Goal: Information Seeking & Learning: Compare options

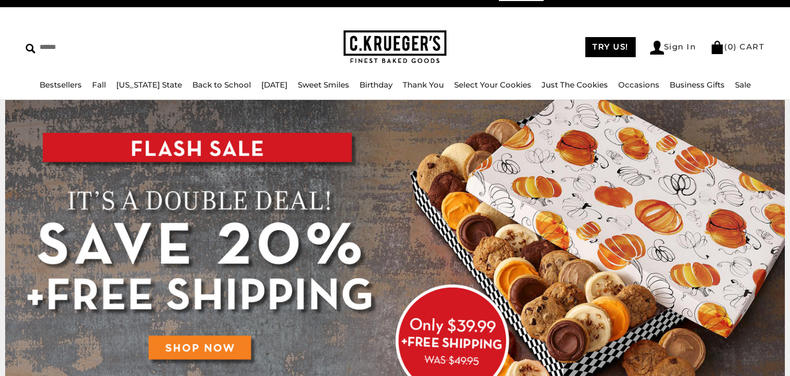
scroll to position [14, 0]
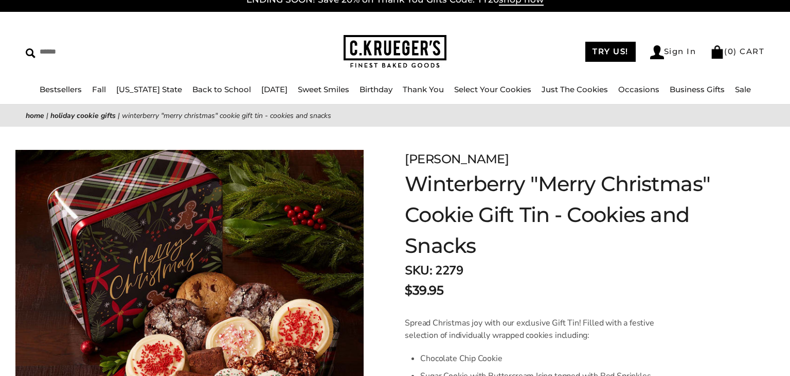
scroll to position [12, 0]
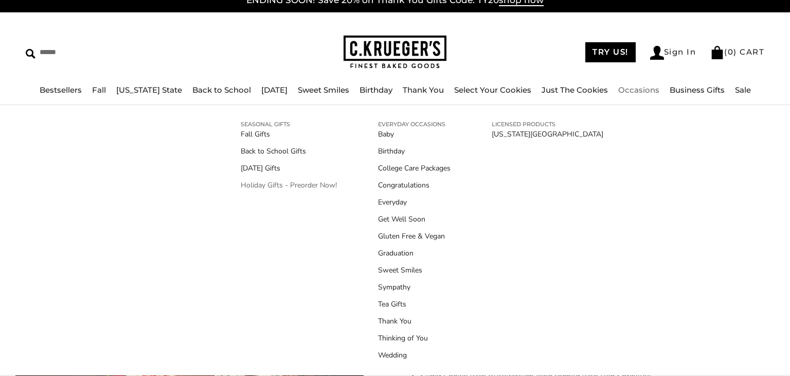
click at [318, 188] on link "Holiday Gifts - Preorder Now!" at bounding box center [289, 185] width 96 height 11
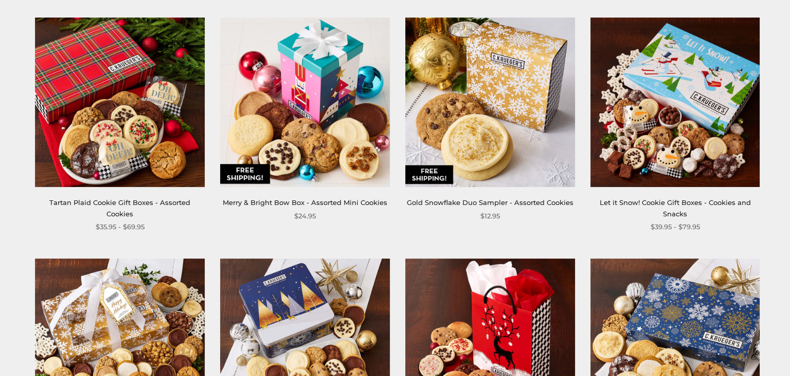
scroll to position [700, 0]
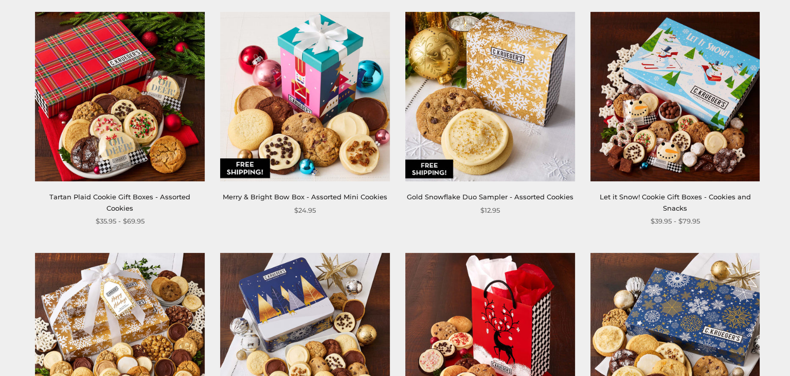
click at [332, 135] on img at bounding box center [305, 97] width 170 height 170
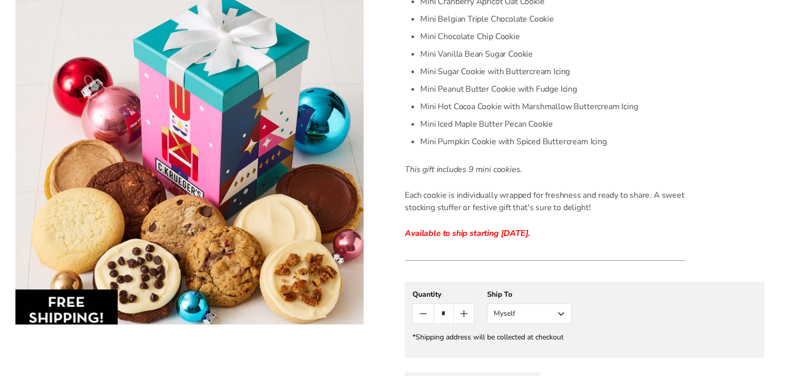
scroll to position [371, 0]
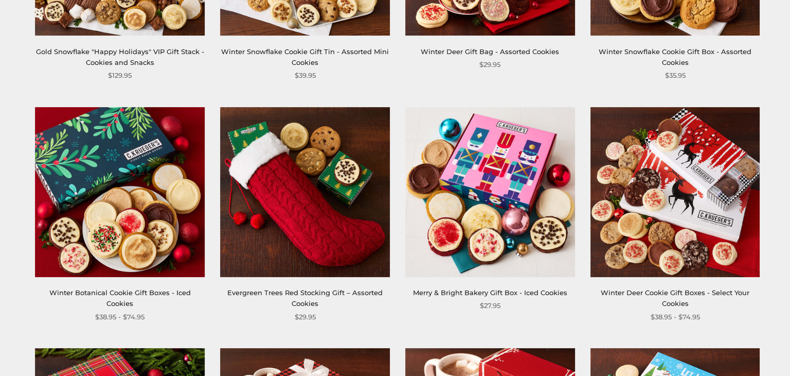
scroll to position [1091, 0]
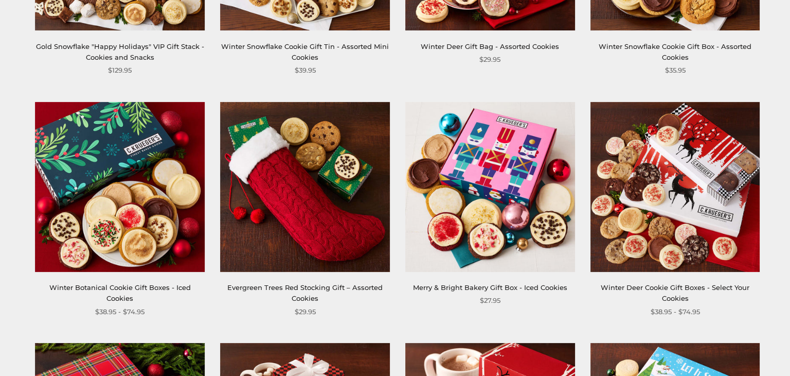
click at [248, 246] on img at bounding box center [305, 187] width 170 height 170
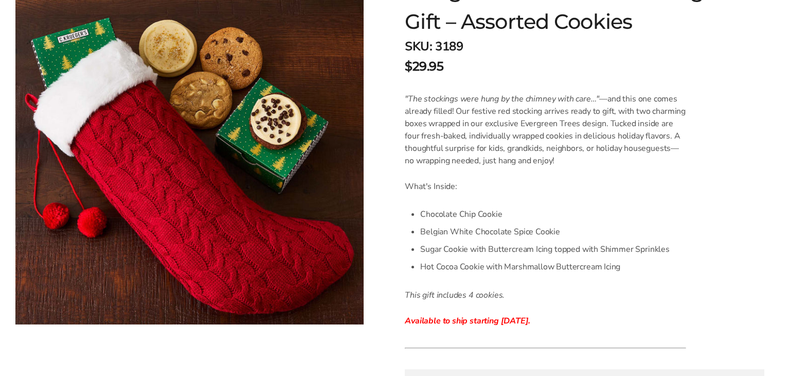
scroll to position [198, 0]
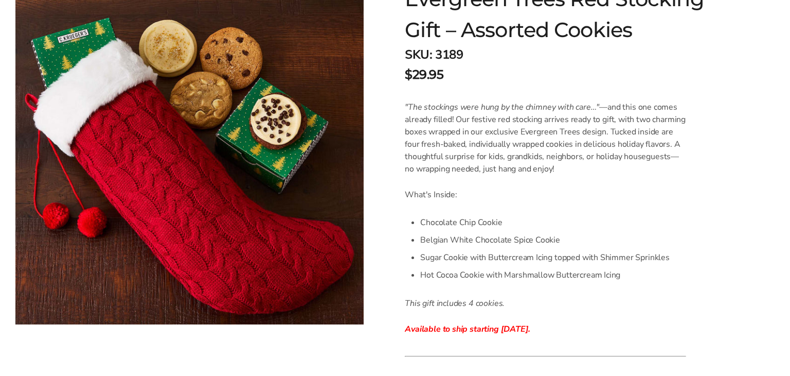
click at [6, 1] on div "Facebook Pinterest Twitter" at bounding box center [189, 150] width 379 height 347
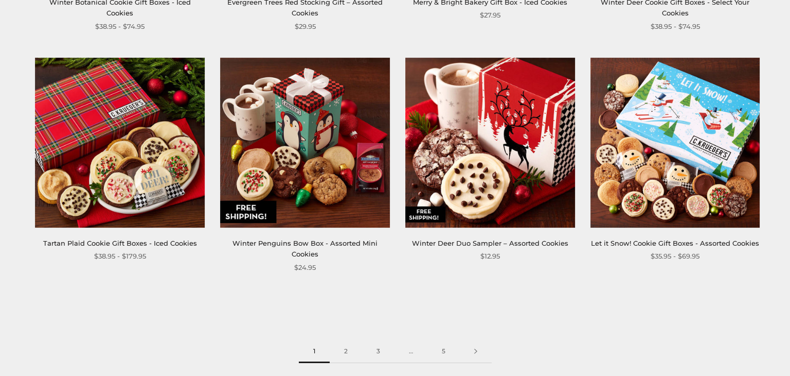
scroll to position [1371, 0]
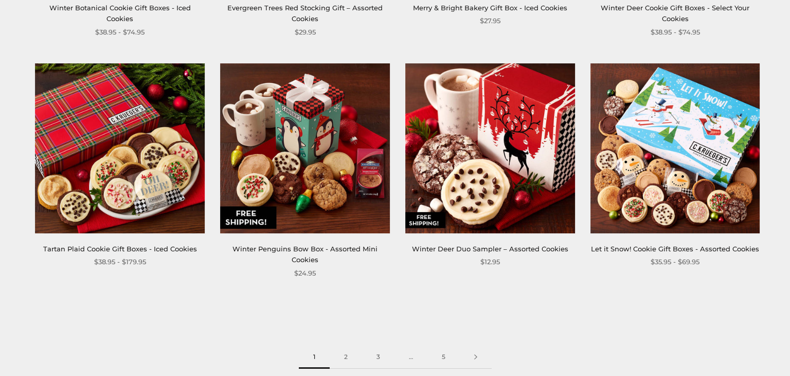
click at [329, 189] on img at bounding box center [305, 148] width 170 height 170
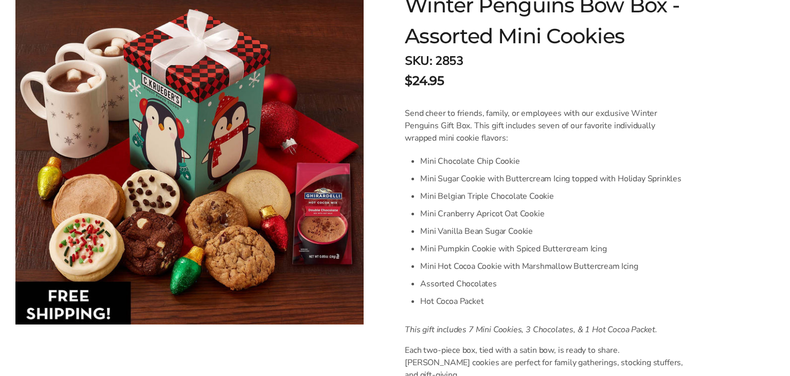
scroll to position [247, 0]
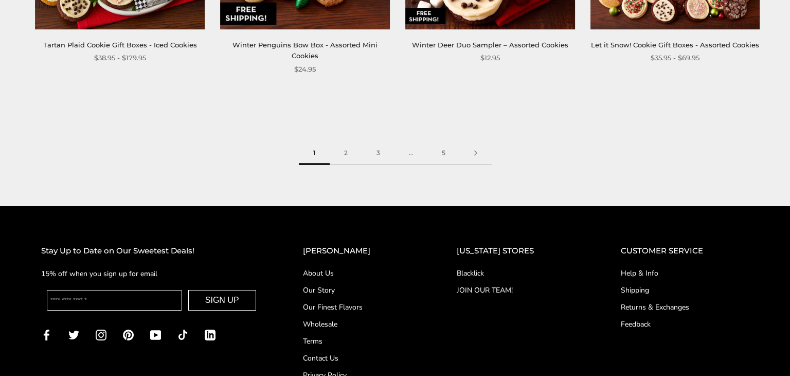
scroll to position [1575, 0]
click at [337, 157] on link "2" at bounding box center [346, 153] width 32 height 23
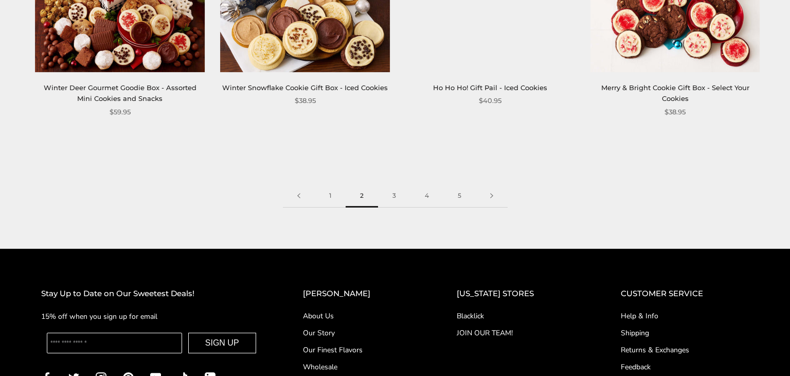
scroll to position [1536, 0]
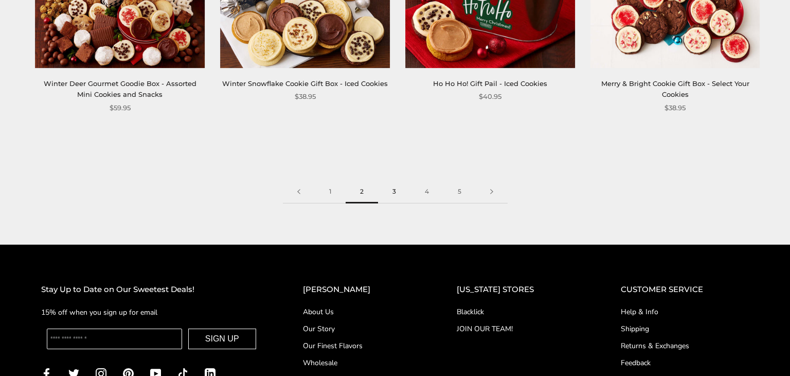
click at [394, 191] on link "3" at bounding box center [394, 191] width 32 height 23
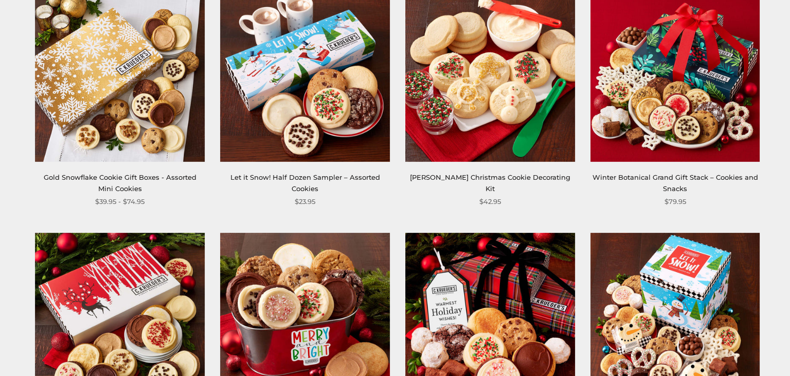
scroll to position [241, 0]
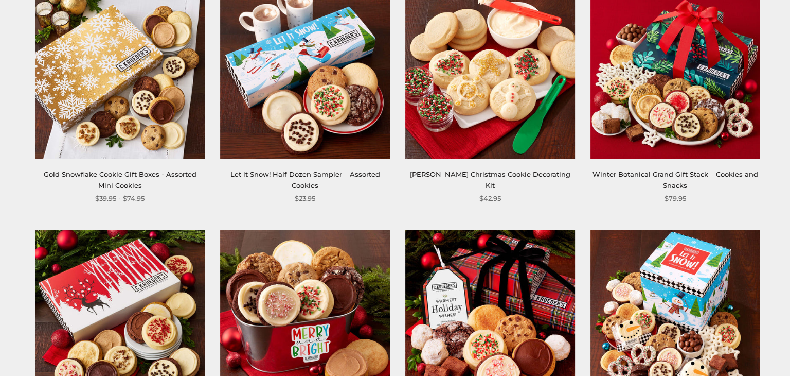
click at [310, 120] on img at bounding box center [305, 74] width 170 height 170
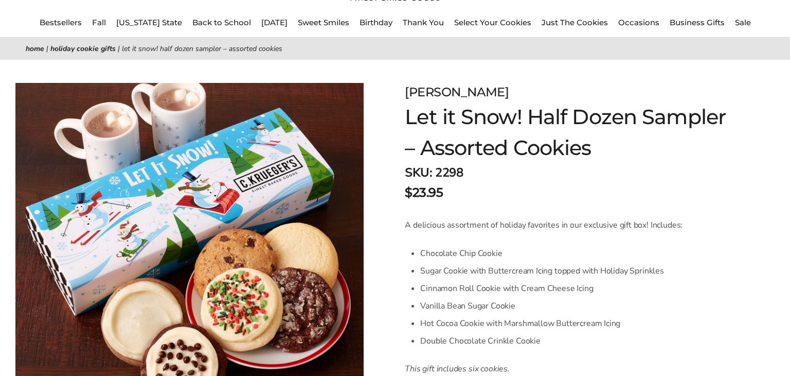
scroll to position [76, 0]
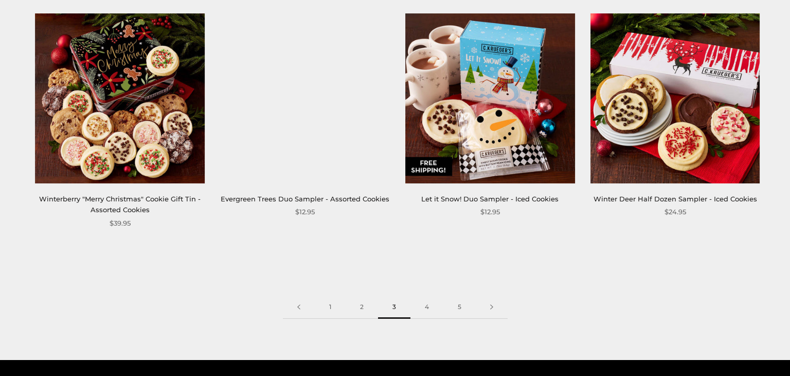
scroll to position [1420, 0]
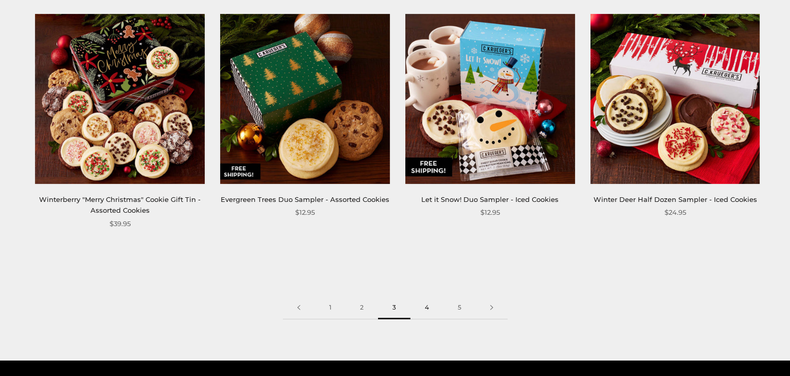
click at [428, 316] on link "4" at bounding box center [427, 307] width 33 height 23
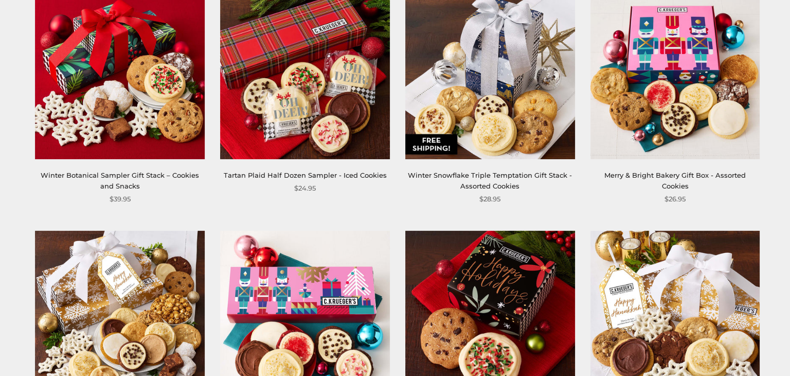
scroll to position [962, 0]
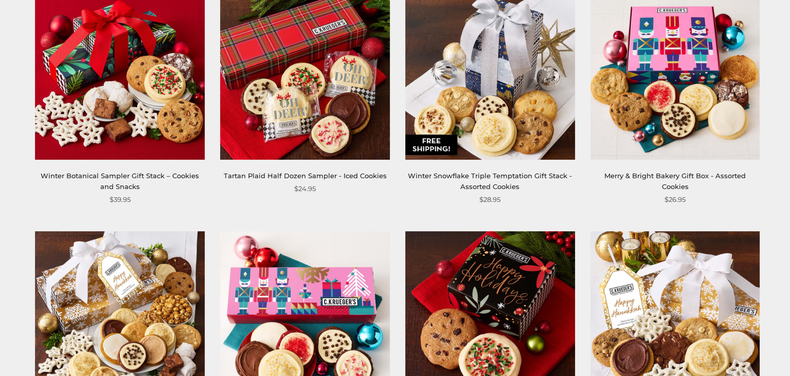
click at [459, 113] on img at bounding box center [491, 75] width 170 height 170
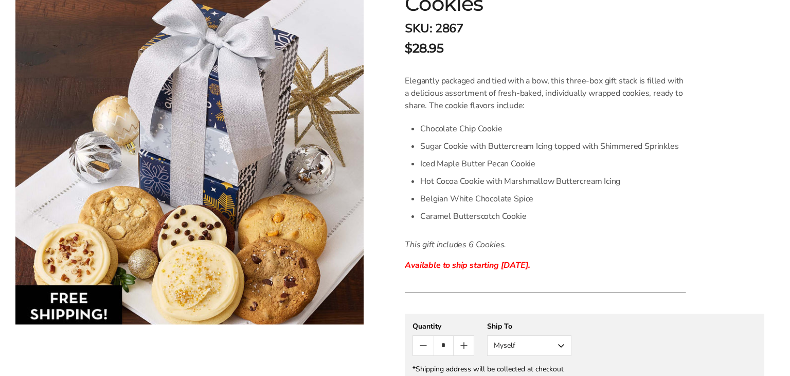
scroll to position [254, 0]
click at [16, 7] on img at bounding box center [189, 162] width 348 height 324
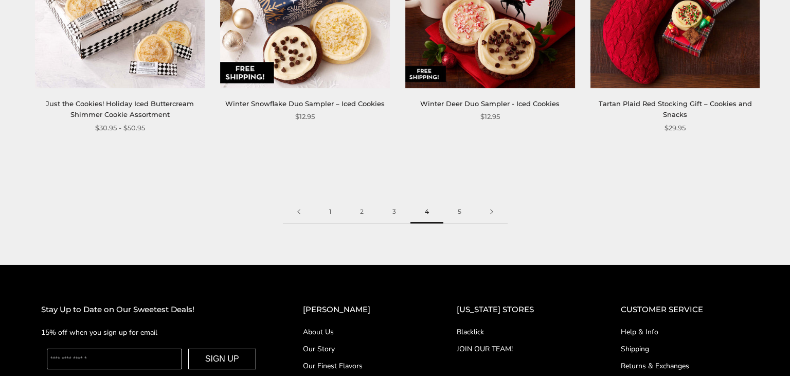
scroll to position [1519, 0]
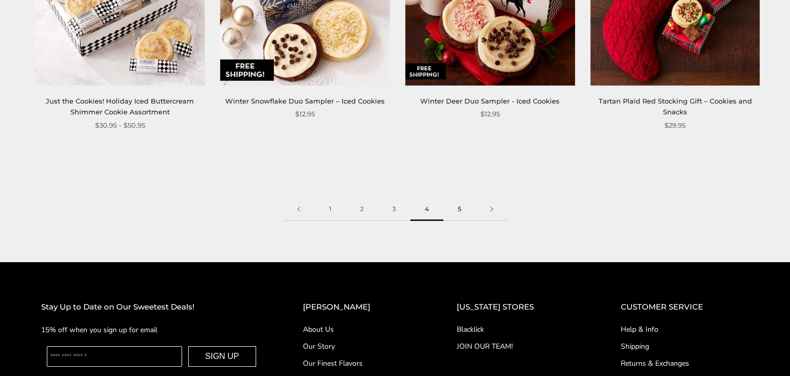
click at [457, 217] on link "5" at bounding box center [460, 209] width 32 height 23
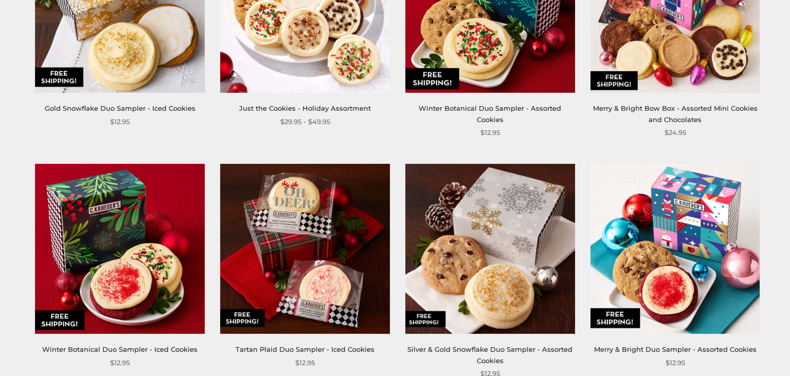
scroll to position [307, 0]
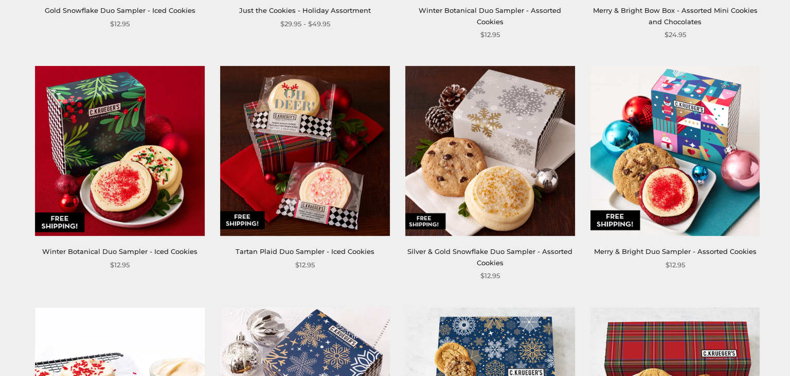
scroll to position [408, 0]
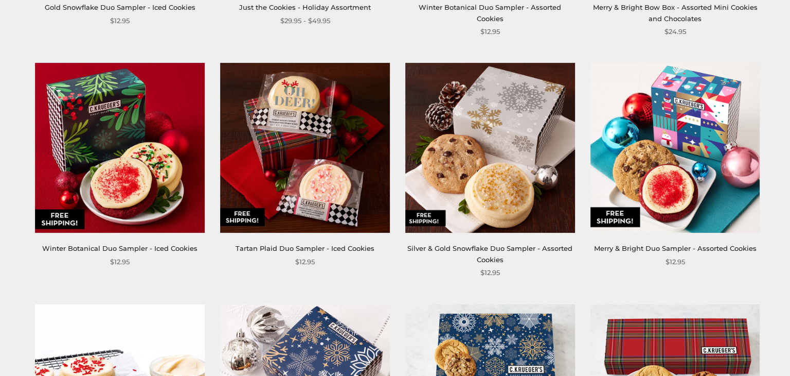
click at [653, 146] on img at bounding box center [676, 148] width 170 height 170
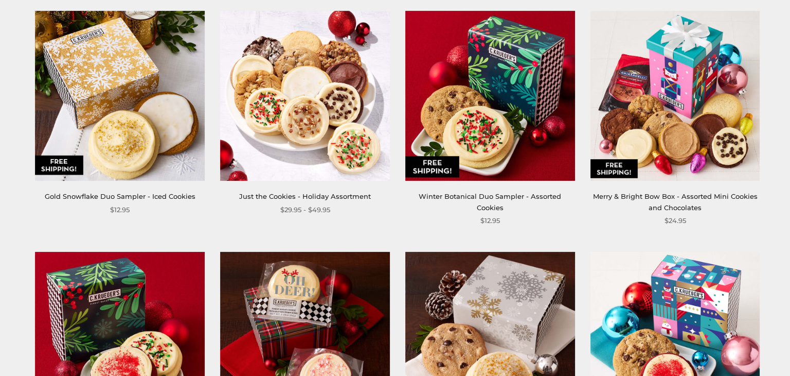
click at [642, 119] on img at bounding box center [676, 96] width 170 height 170
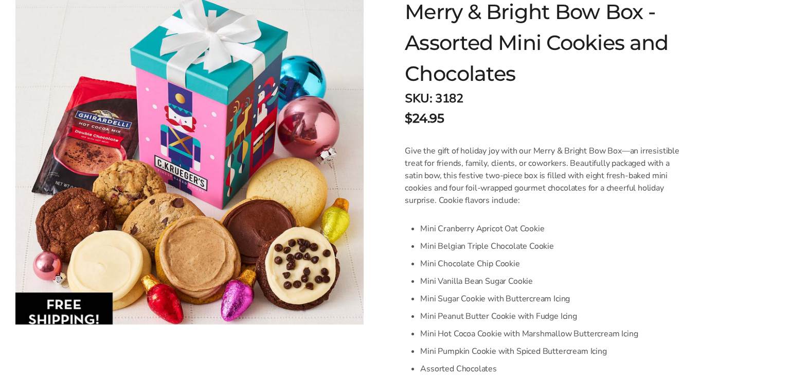
scroll to position [187, 0]
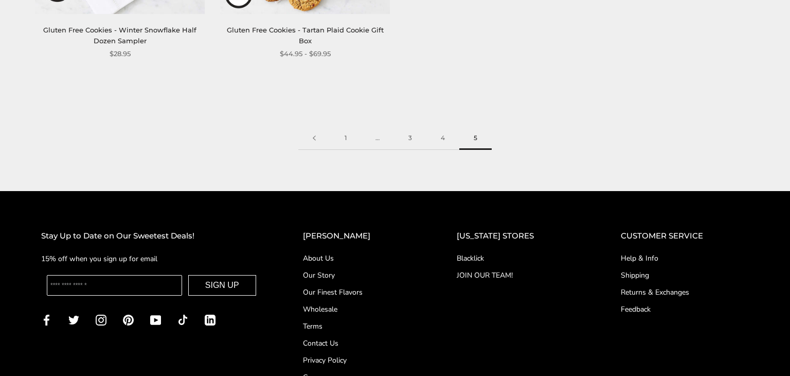
scroll to position [1135, 0]
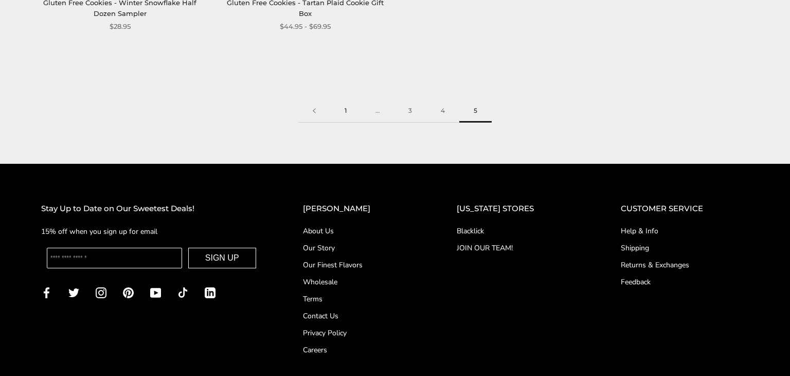
click at [341, 116] on link "1" at bounding box center [345, 110] width 31 height 23
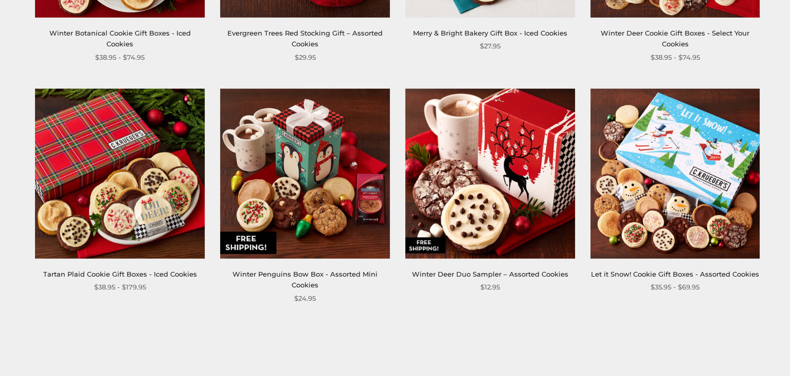
scroll to position [1346, 0]
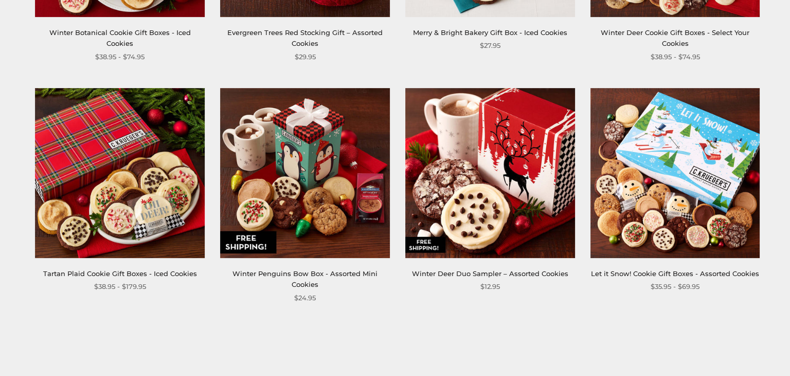
click at [312, 170] on img at bounding box center [305, 173] width 170 height 170
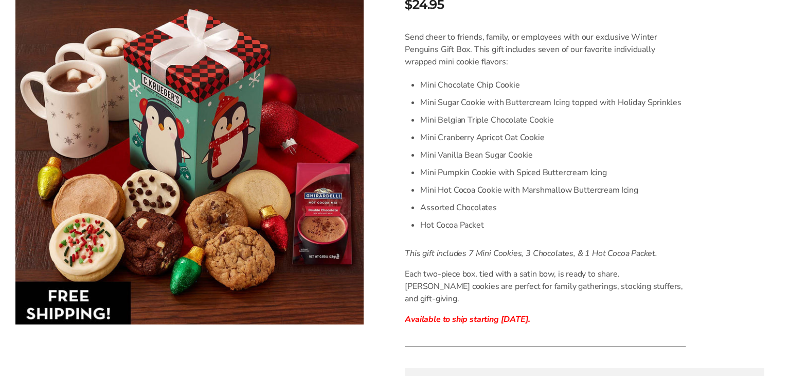
scroll to position [270, 0]
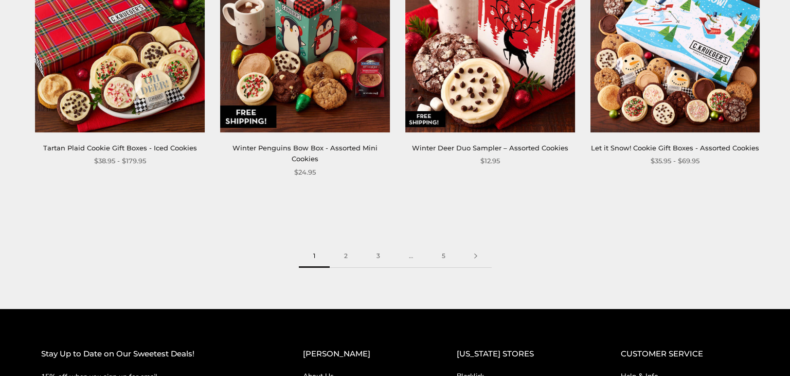
scroll to position [1473, 0]
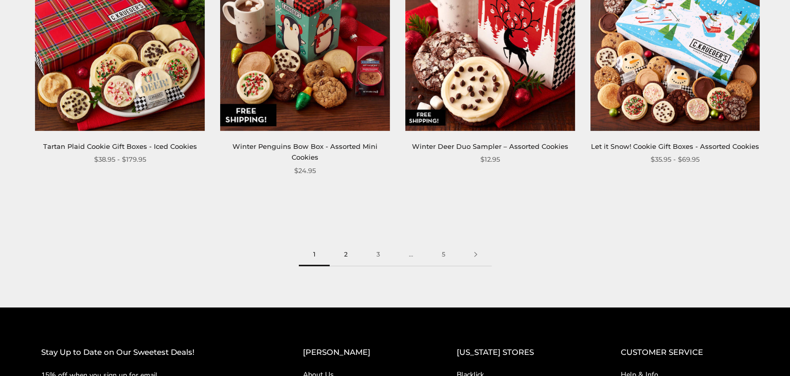
click at [344, 256] on link "2" at bounding box center [346, 254] width 32 height 23
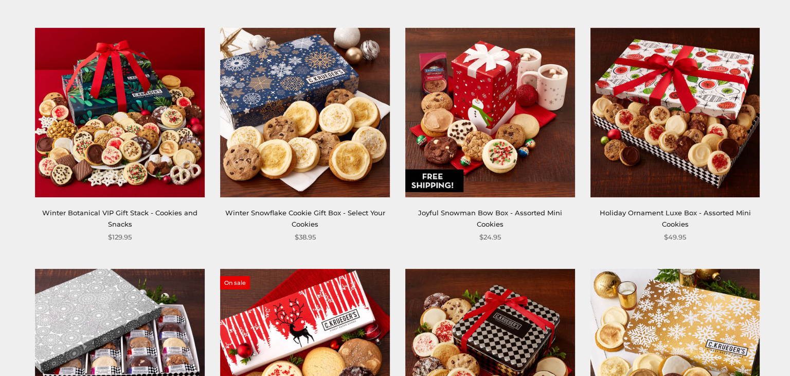
scroll to position [685, 0]
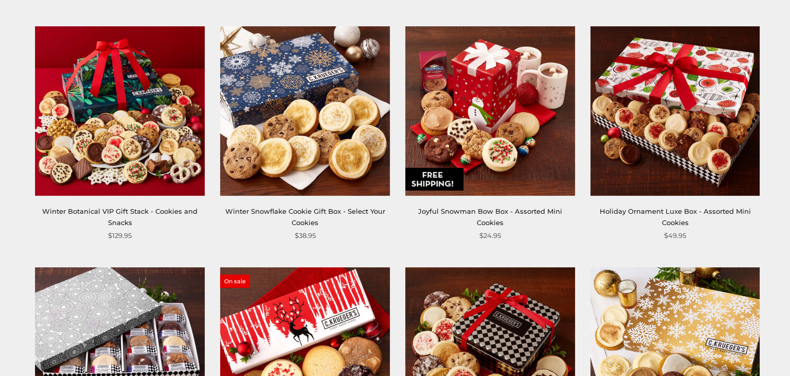
click at [468, 125] on img at bounding box center [491, 111] width 170 height 170
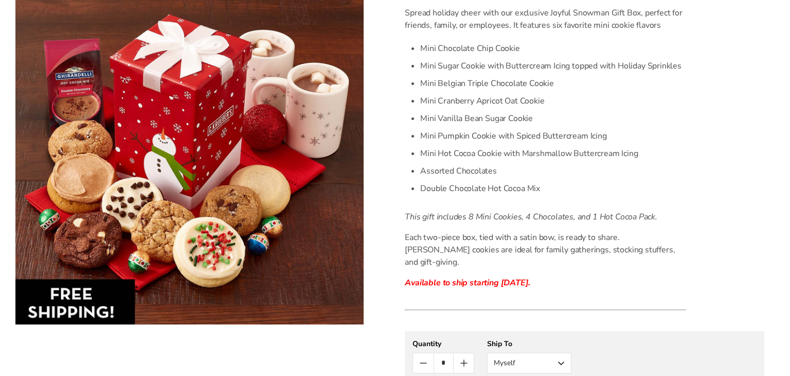
scroll to position [294, 0]
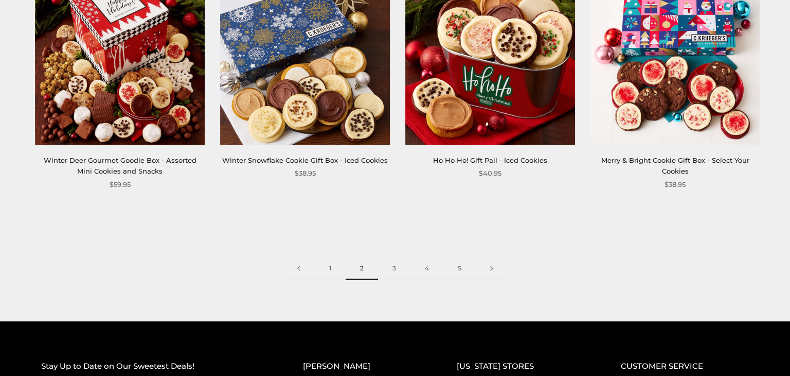
scroll to position [1461, 0]
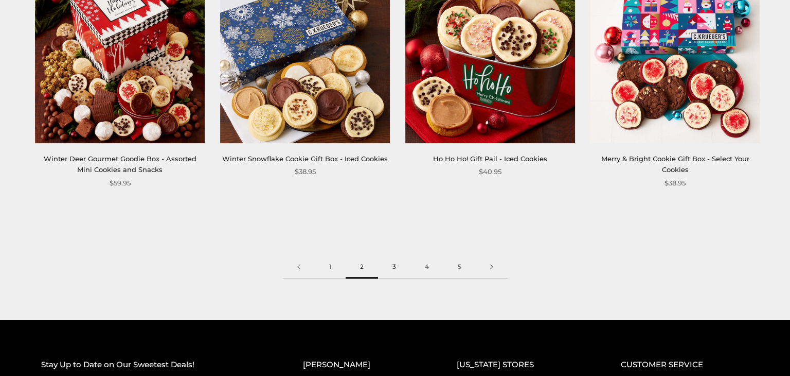
click at [391, 268] on link "3" at bounding box center [394, 266] width 32 height 23
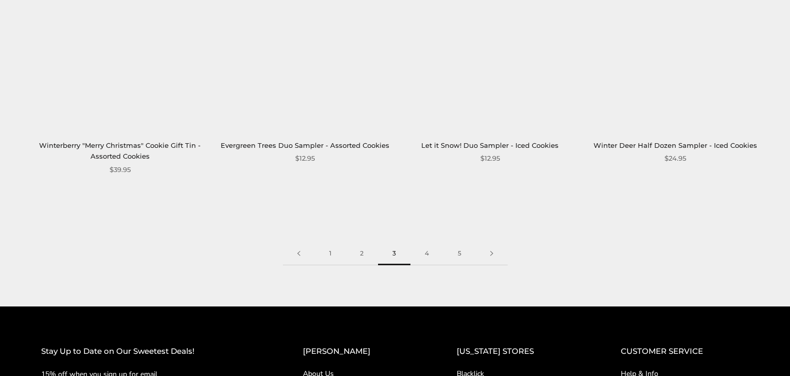
scroll to position [1474, 0]
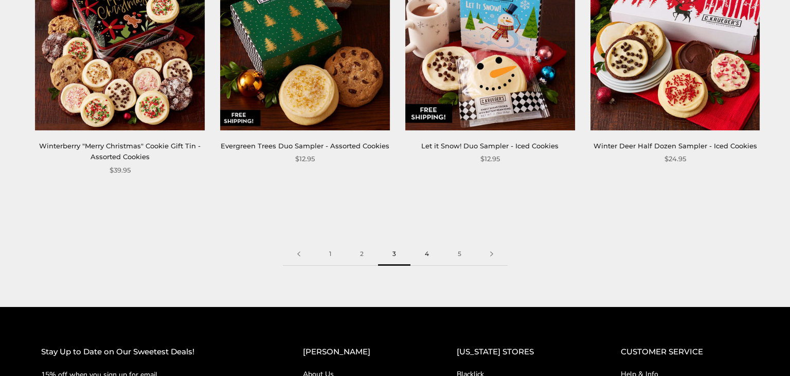
click at [426, 256] on link "4" at bounding box center [427, 253] width 33 height 23
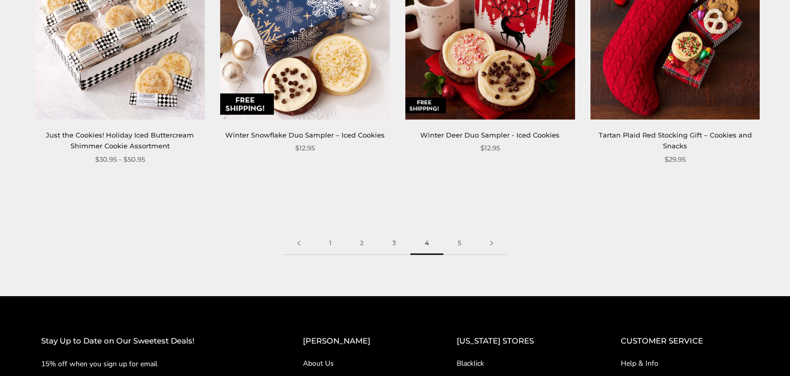
scroll to position [1487, 0]
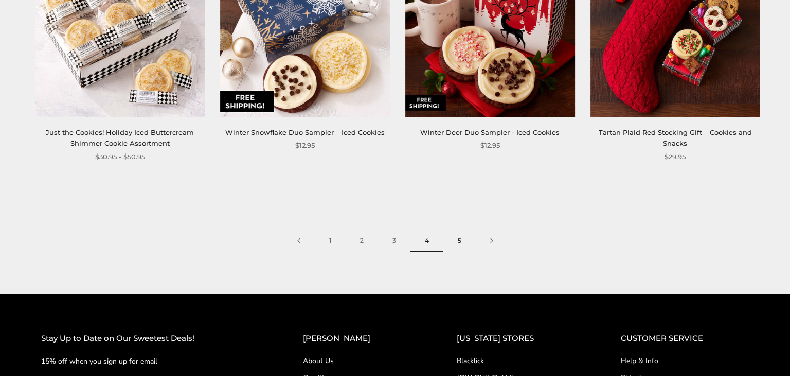
click at [458, 240] on link "5" at bounding box center [460, 240] width 32 height 23
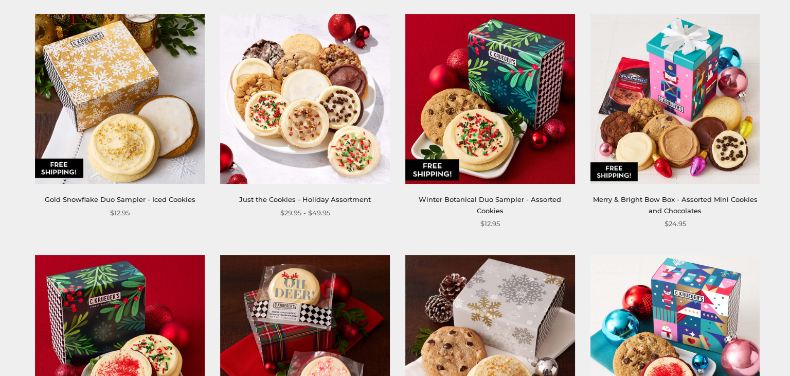
scroll to position [221, 0]
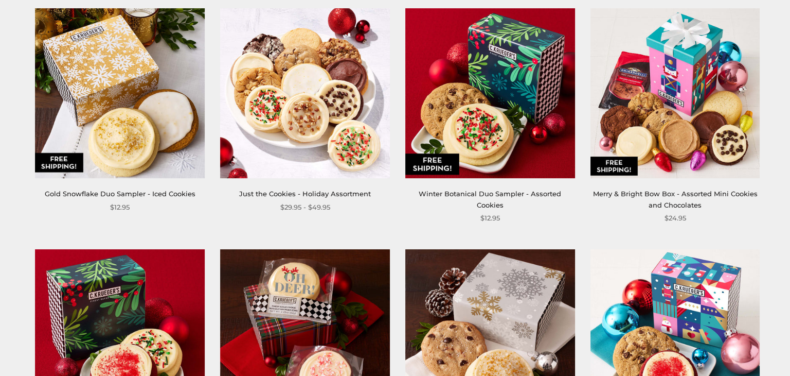
click at [655, 167] on img at bounding box center [676, 93] width 170 height 170
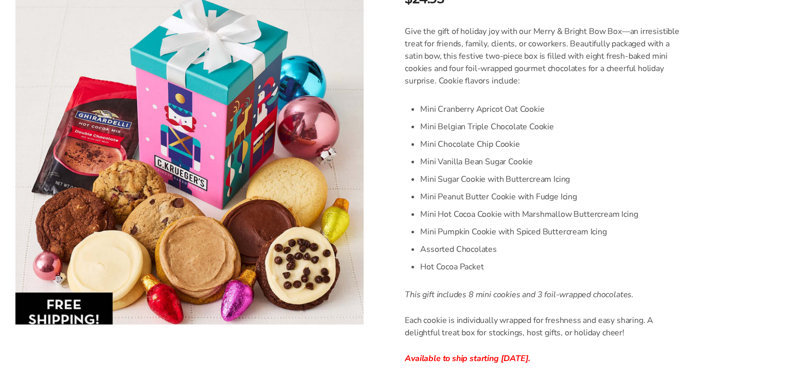
scroll to position [304, 0]
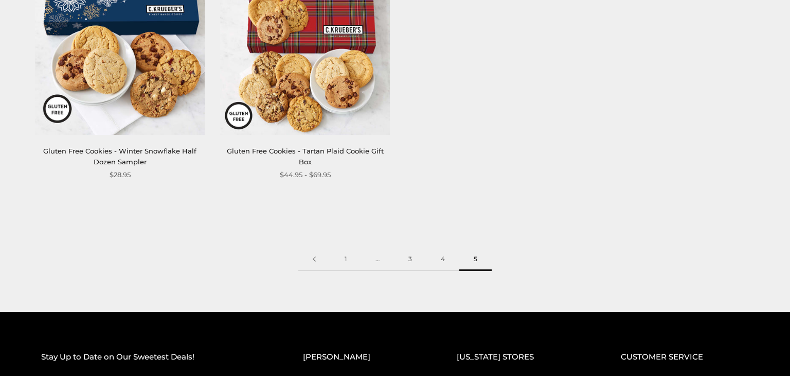
scroll to position [988, 0]
